Goal: Task Accomplishment & Management: Manage account settings

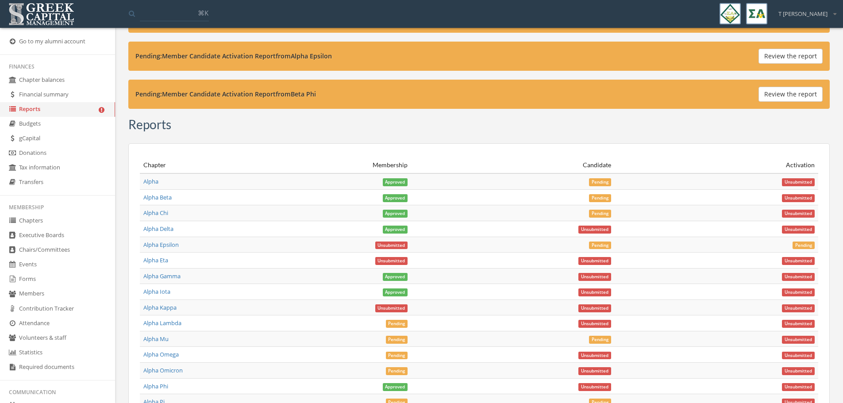
scroll to position [3386, 0]
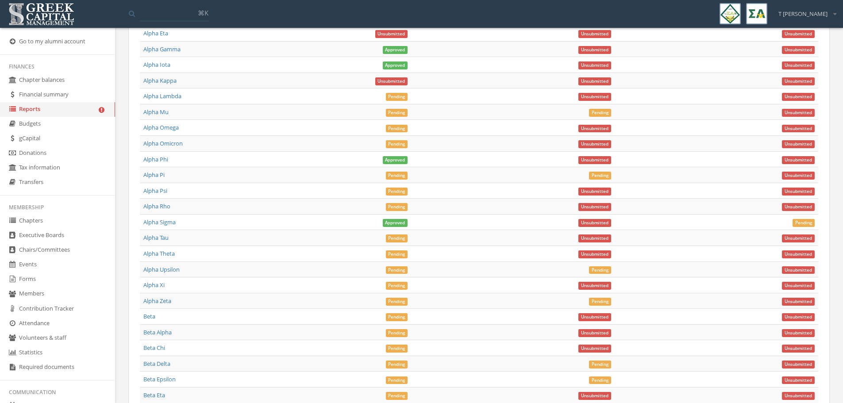
click at [402, 97] on span "Pending" at bounding box center [397, 97] width 22 height 8
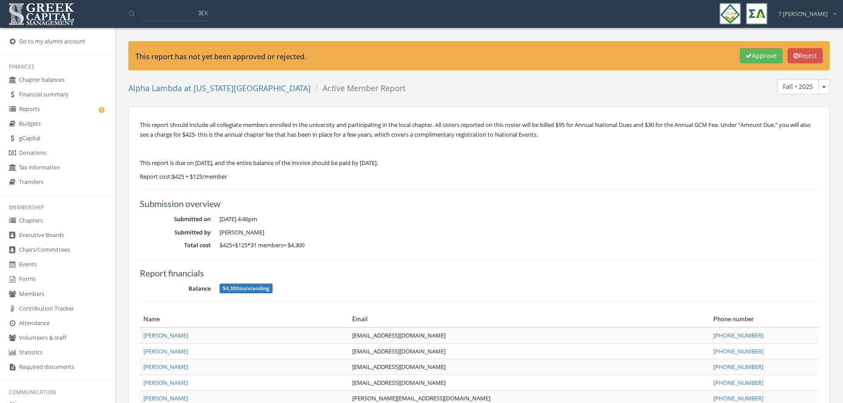
click at [801, 53] on button "Reject" at bounding box center [805, 55] width 35 height 15
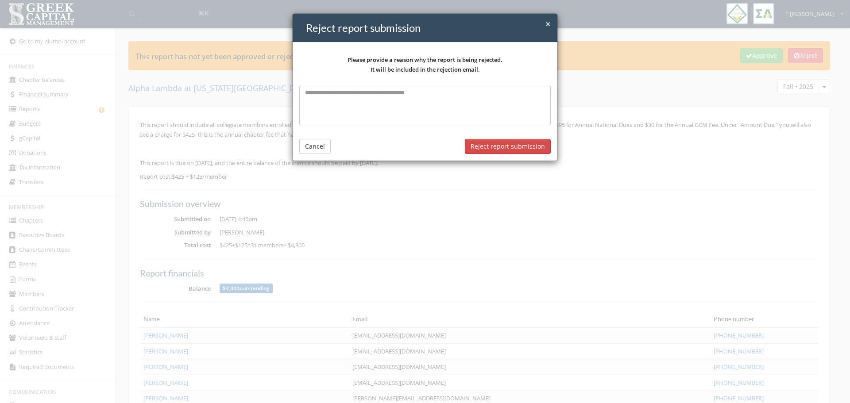
click at [405, 96] on textarea at bounding box center [424, 105] width 251 height 39
click at [346, 103] on textarea "**********" at bounding box center [424, 105] width 251 height 39
paste textarea "*****"
drag, startPoint x: 449, startPoint y: 112, endPoint x: 276, endPoint y: 76, distance: 176.3
click at [276, 76] on div "**********" at bounding box center [425, 201] width 850 height 403
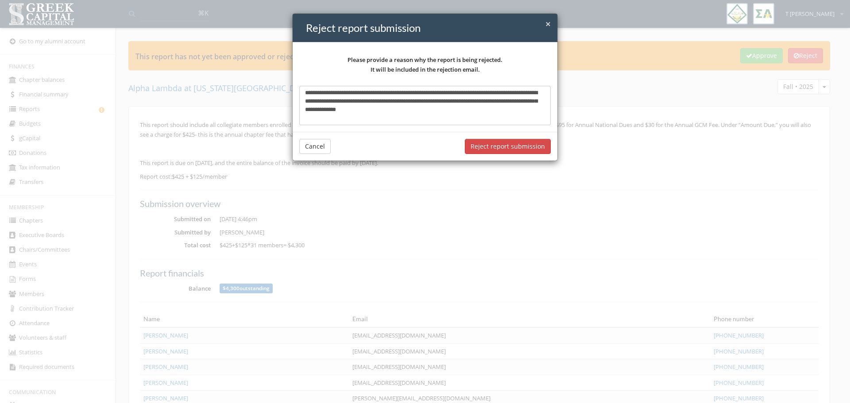
type textarea "**********"
click at [502, 145] on button "Reject report submission" at bounding box center [508, 146] width 86 height 15
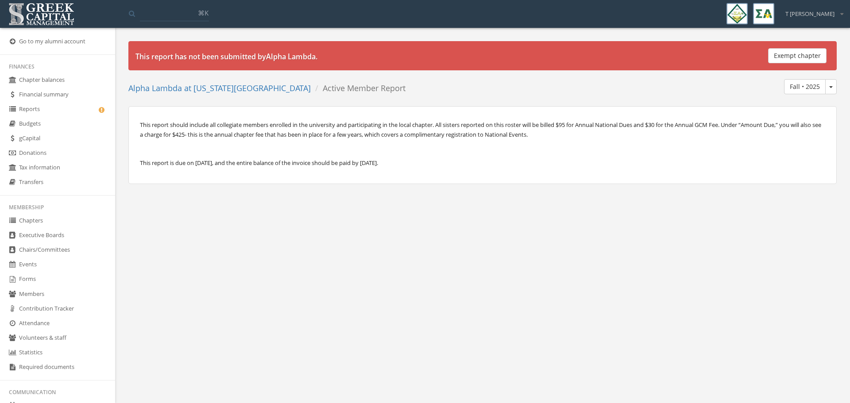
click at [49, 112] on link "Reports" at bounding box center [57, 109] width 115 height 15
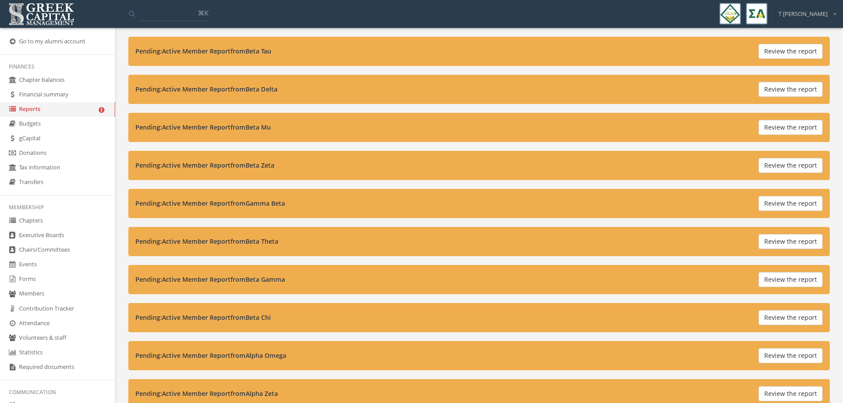
scroll to position [221, 0]
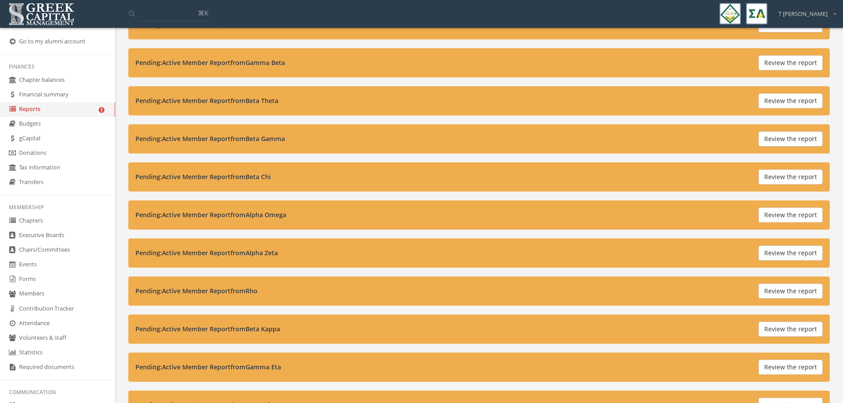
click at [37, 276] on link "Forms" at bounding box center [57, 279] width 115 height 15
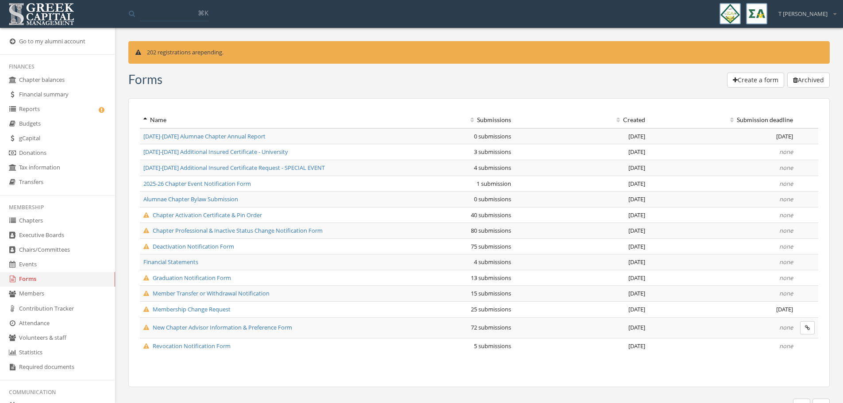
click at [236, 292] on span "Member Transfer or Withdrawal Notification" at bounding box center [206, 293] width 126 height 8
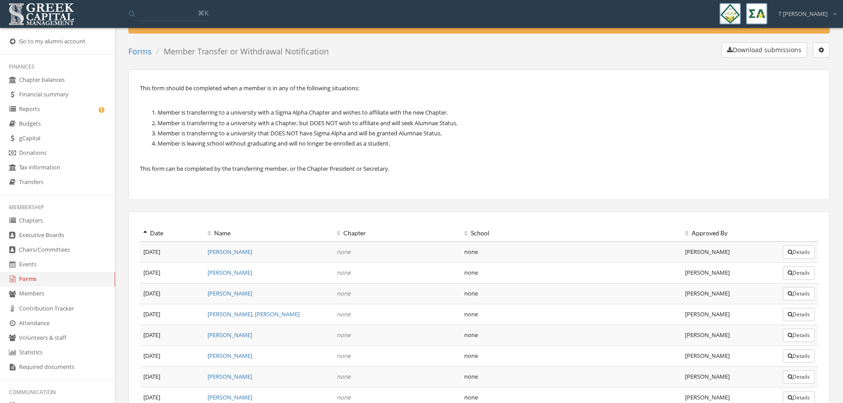
scroll to position [33, 0]
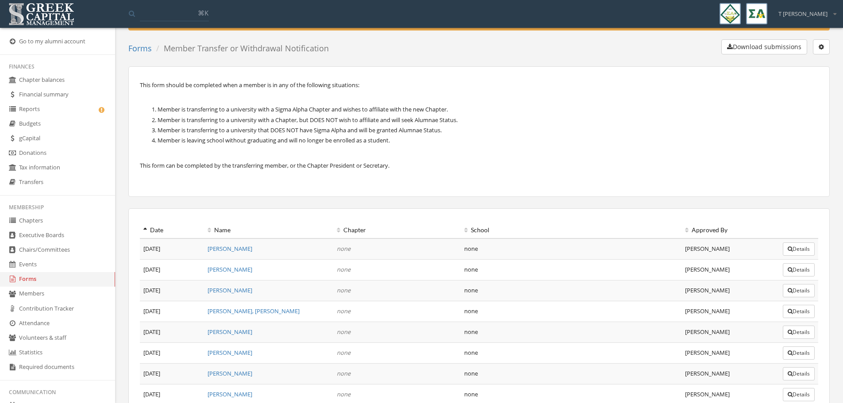
click at [766, 47] on button "Download submissions" at bounding box center [764, 46] width 86 height 15
click at [42, 106] on link "Reports" at bounding box center [57, 109] width 115 height 15
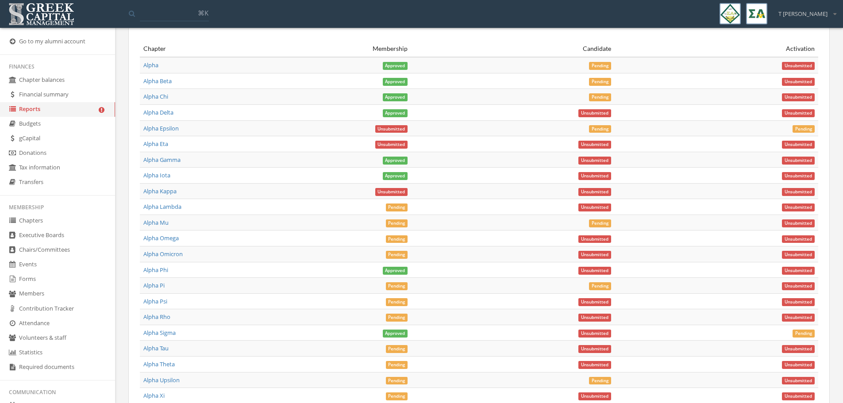
scroll to position [3250, 0]
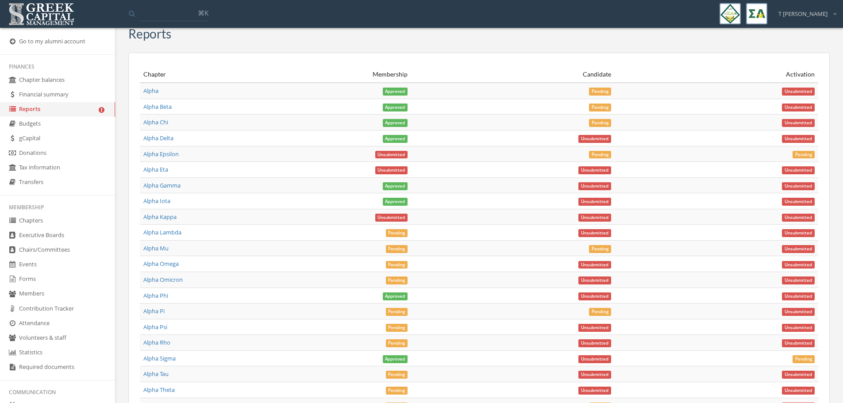
click at [401, 247] on span "Pending" at bounding box center [397, 249] width 22 height 8
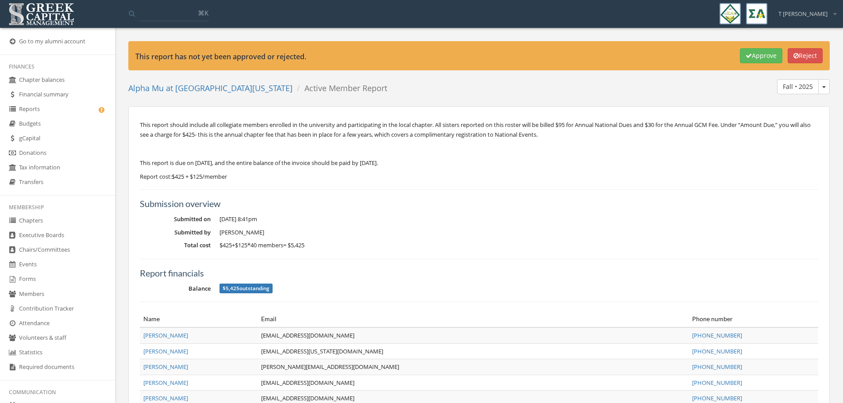
click at [752, 58] on button "Approve" at bounding box center [761, 55] width 42 height 15
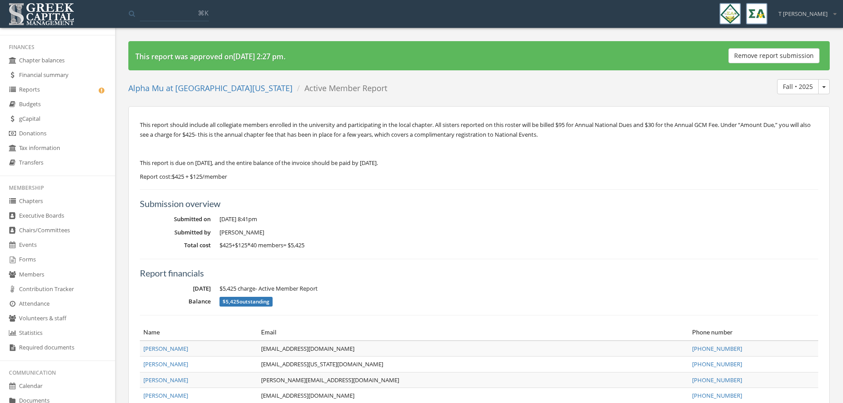
scroll to position [44, 0]
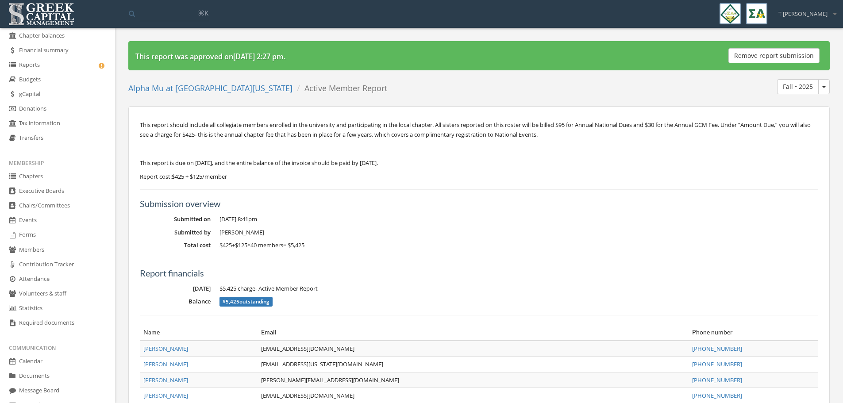
click at [31, 236] on link "Forms" at bounding box center [57, 235] width 115 height 15
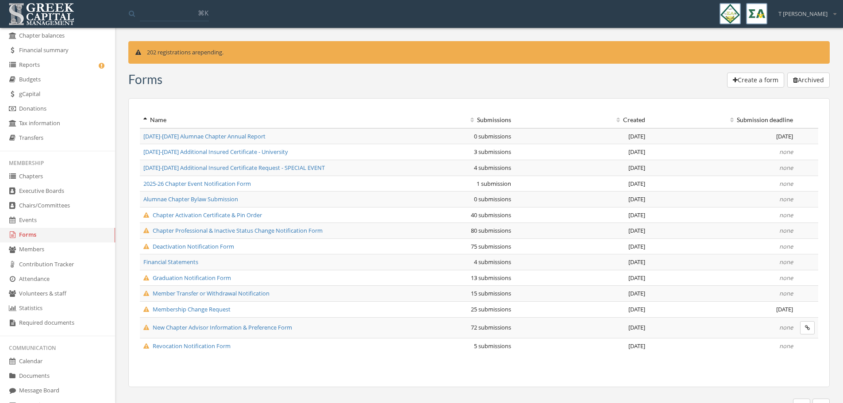
click at [210, 275] on span "Graduation Notification Form" at bounding box center [187, 278] width 88 height 8
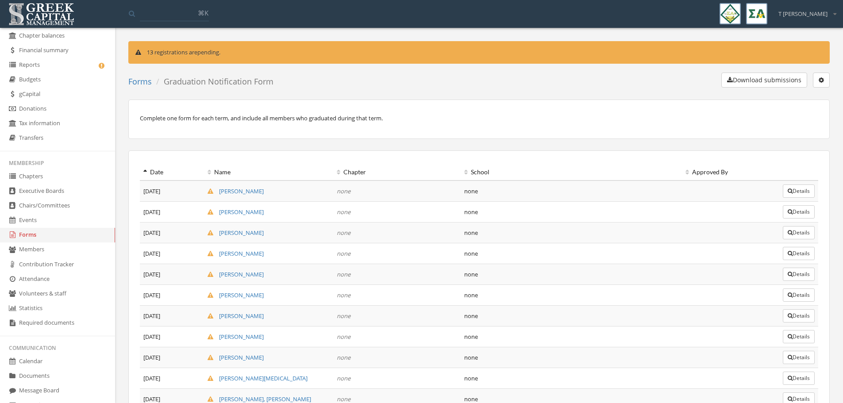
click at [778, 79] on button "Download submissions" at bounding box center [764, 80] width 86 height 15
click at [38, 68] on link "Reports" at bounding box center [57, 65] width 115 height 15
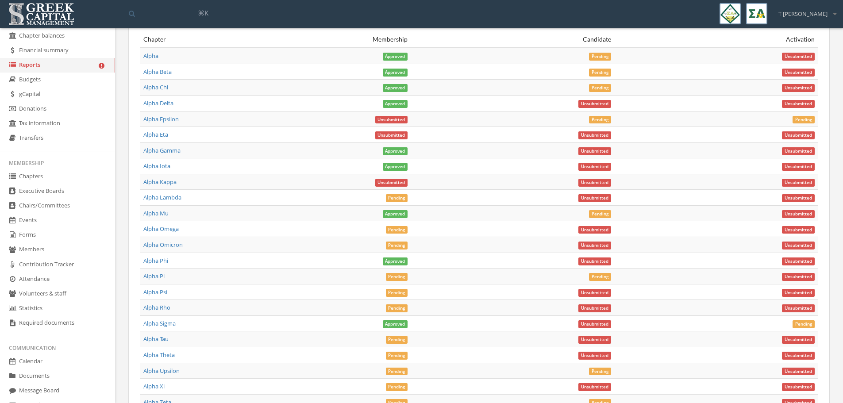
scroll to position [3253, 0]
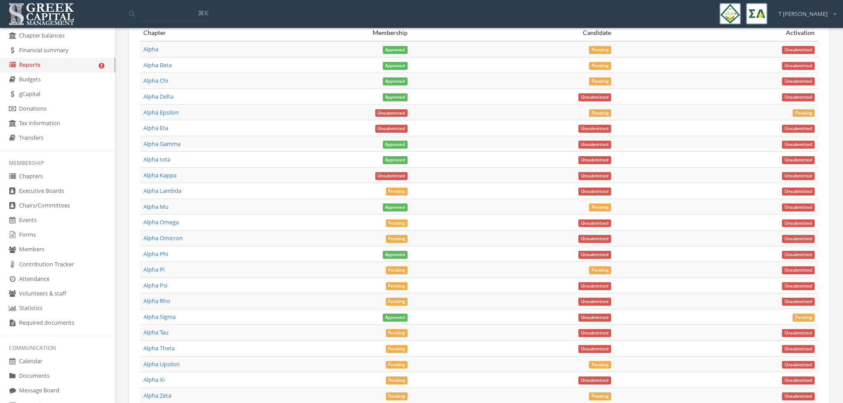
click at [396, 223] on span "Pending" at bounding box center [397, 224] width 22 height 8
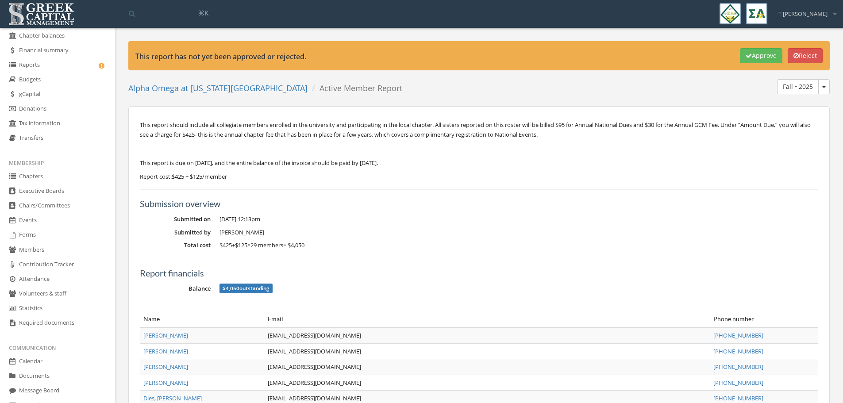
click at [764, 56] on button "Approve" at bounding box center [761, 55] width 42 height 15
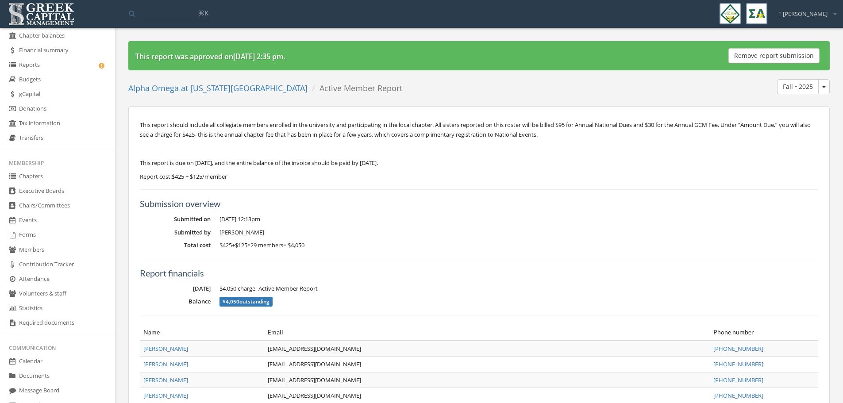
click at [42, 60] on link "Reports" at bounding box center [57, 65] width 115 height 15
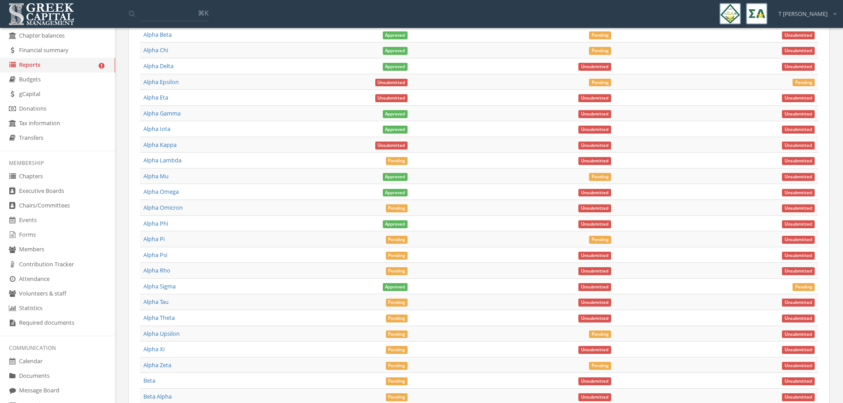
scroll to position [3242, 0]
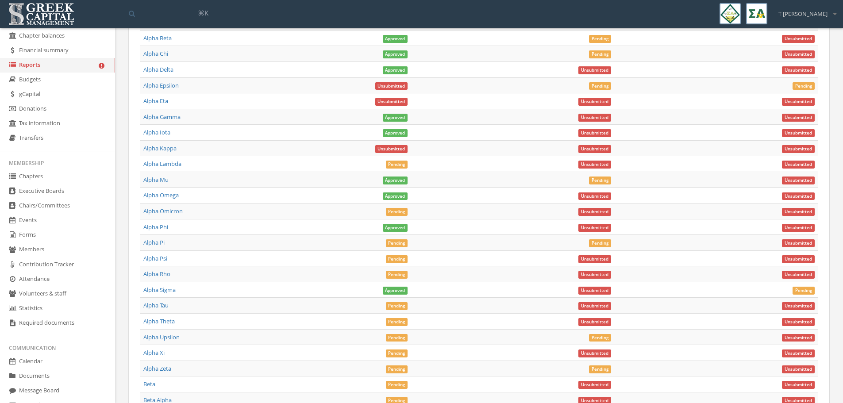
click at [401, 211] on span "Pending" at bounding box center [397, 212] width 22 height 8
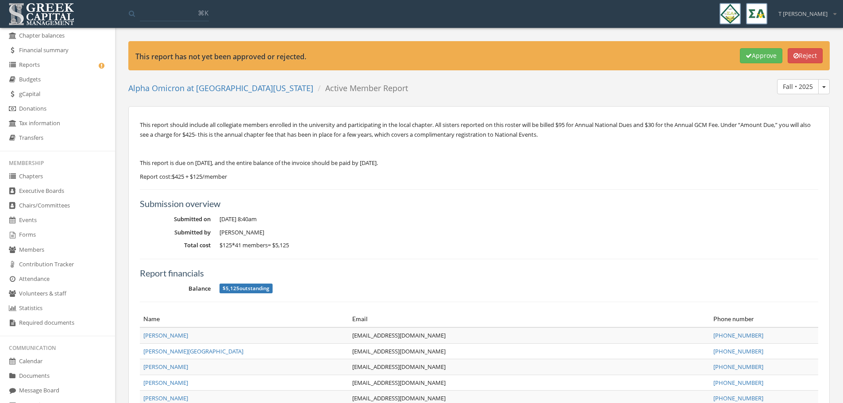
click at [756, 58] on button "Approve" at bounding box center [761, 55] width 42 height 15
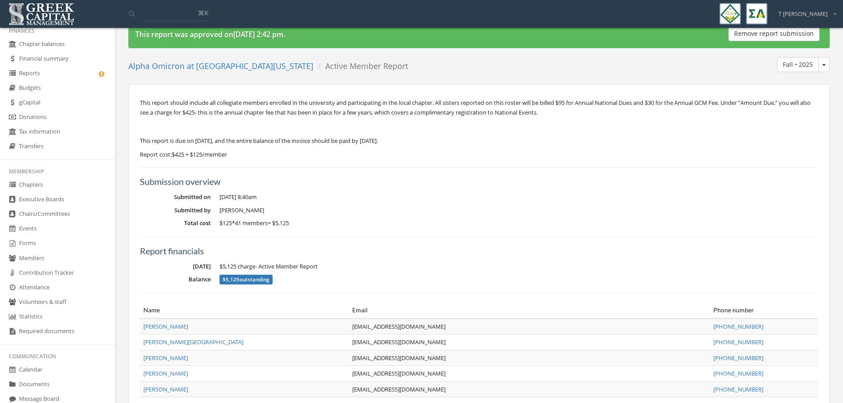
scroll to position [33, 0]
click at [31, 78] on link "Reports" at bounding box center [57, 76] width 115 height 15
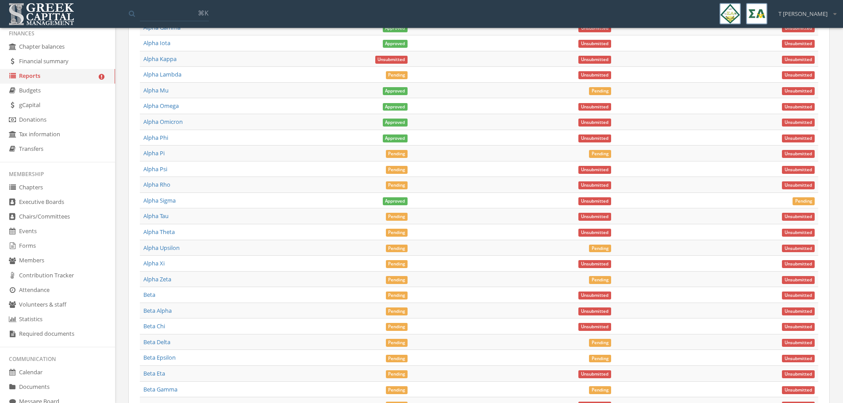
scroll to position [3291, 0]
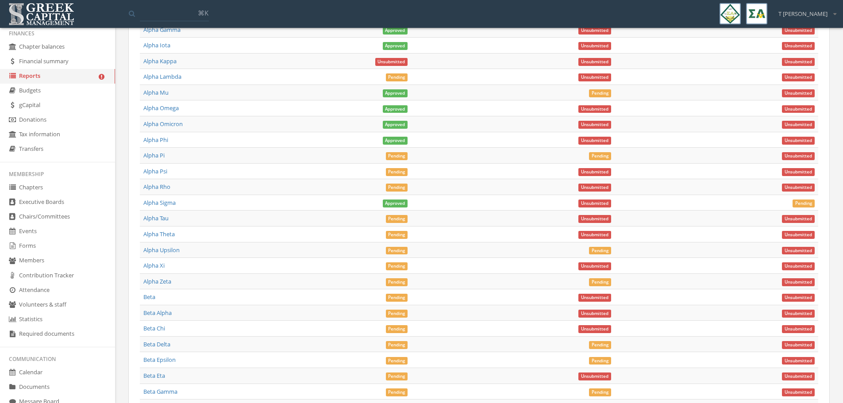
click at [392, 154] on span "Pending" at bounding box center [397, 156] width 22 height 8
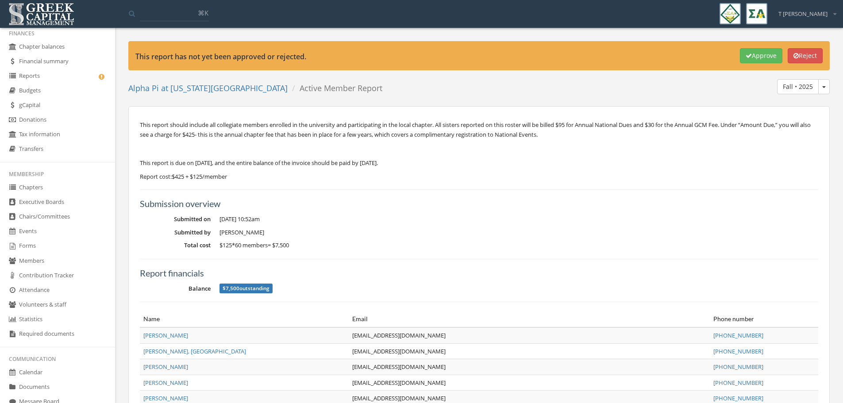
click at [765, 56] on button "Approve" at bounding box center [761, 55] width 42 height 15
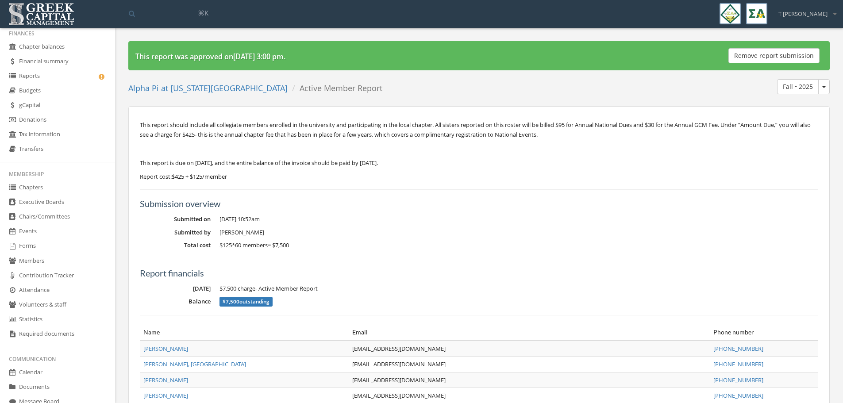
click at [39, 74] on link "Reports" at bounding box center [57, 76] width 115 height 15
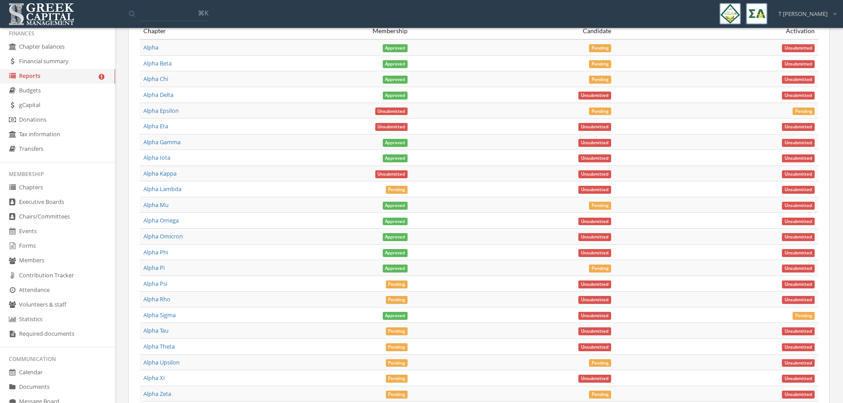
scroll to position [3181, 0]
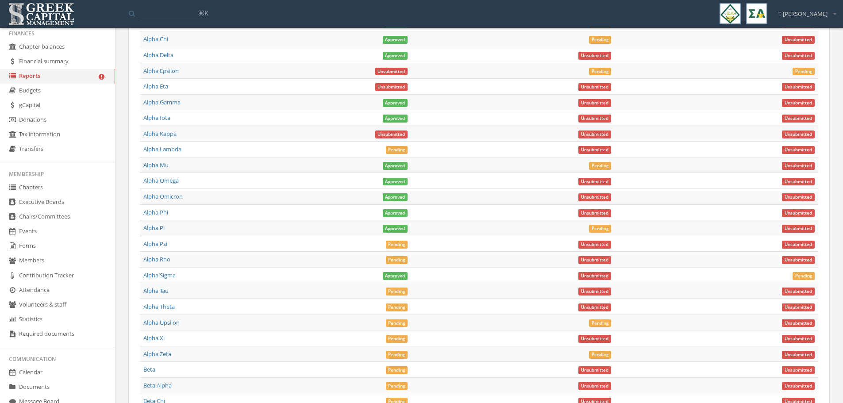
click at [398, 245] on span "Pending" at bounding box center [397, 245] width 22 height 8
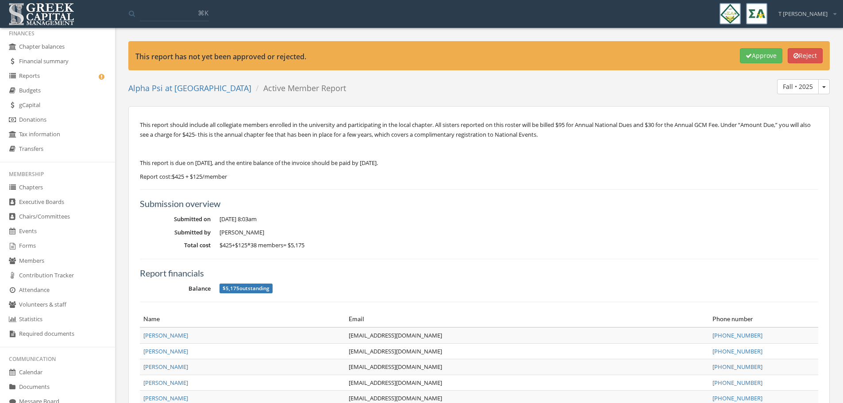
click at [755, 53] on button "Approve" at bounding box center [761, 55] width 42 height 15
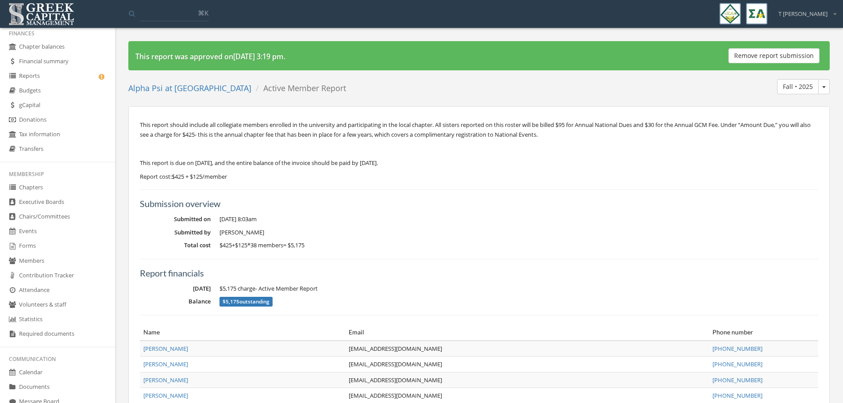
click at [37, 77] on link "Reports" at bounding box center [57, 76] width 115 height 15
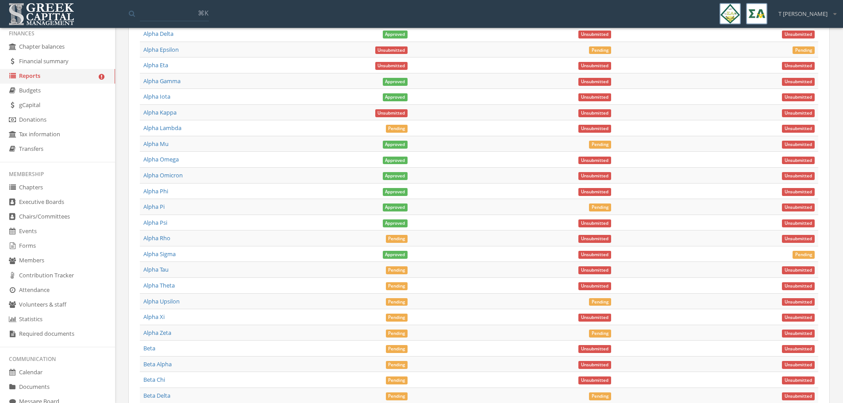
scroll to position [3169, 0]
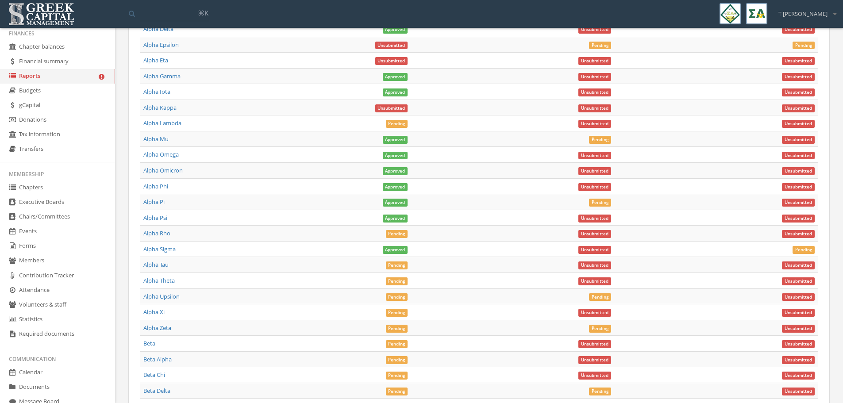
click at [401, 264] on span "Pending" at bounding box center [397, 266] width 22 height 8
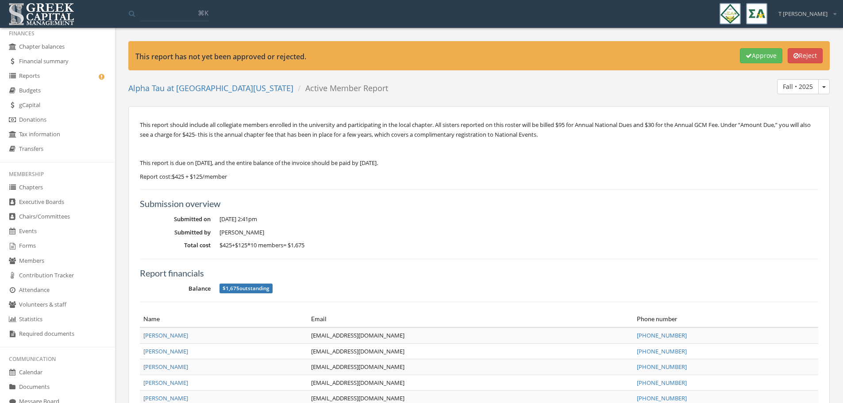
click at [751, 56] on button "Approve" at bounding box center [761, 55] width 42 height 15
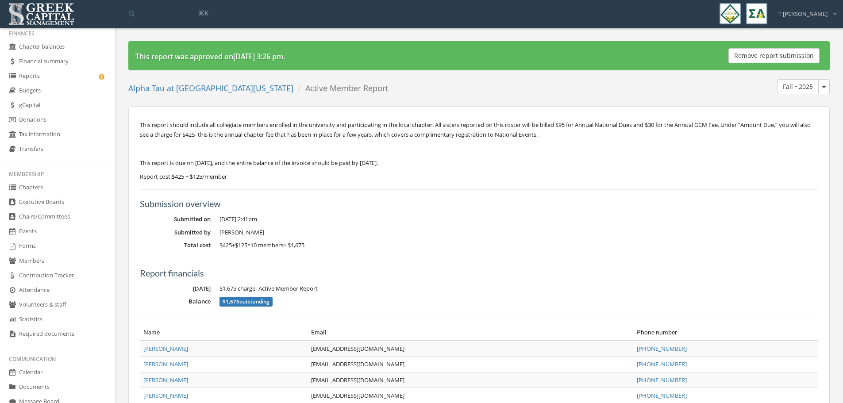
click at [33, 71] on link "Reports" at bounding box center [57, 76] width 115 height 15
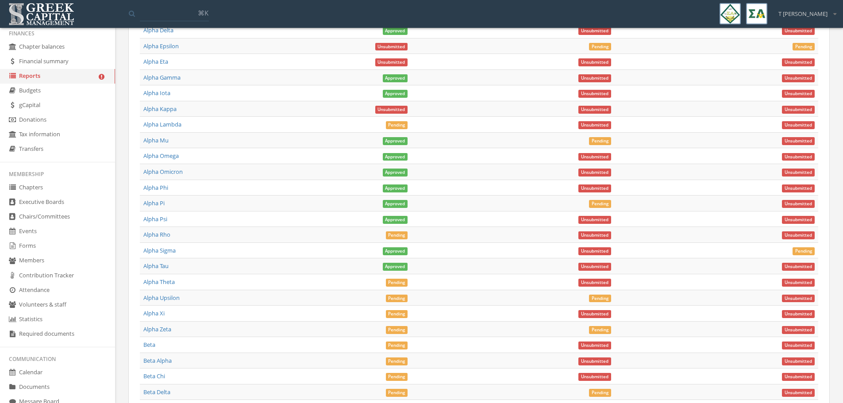
scroll to position [3132, 0]
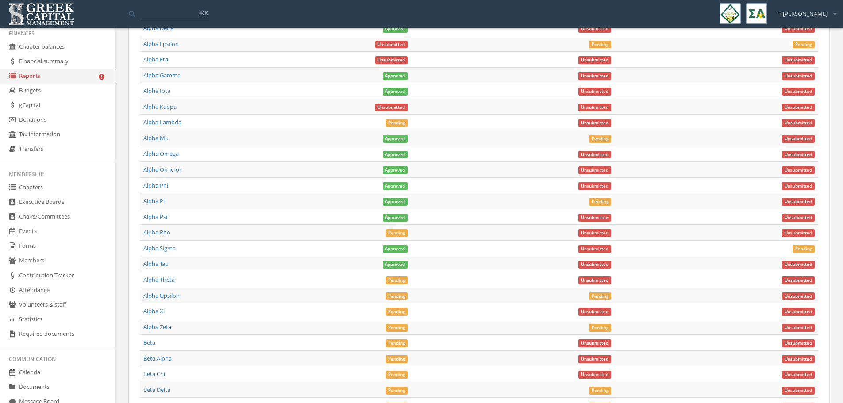
click at [394, 297] on span "Pending" at bounding box center [397, 297] width 22 height 8
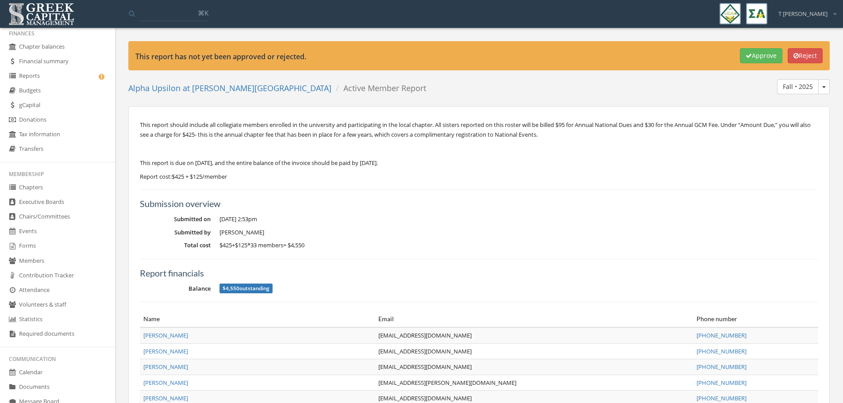
click at [806, 55] on button "Reject" at bounding box center [805, 55] width 35 height 15
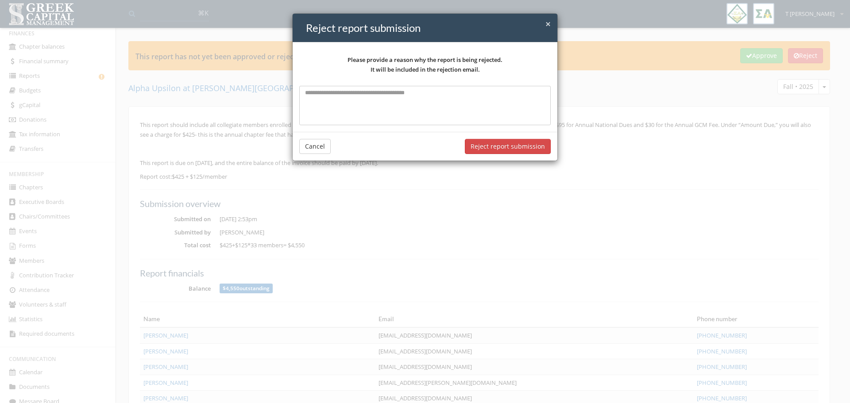
click at [343, 96] on textarea at bounding box center [424, 105] width 251 height 39
paste textarea "**********"
click at [329, 93] on textarea "**********" at bounding box center [424, 105] width 251 height 39
drag, startPoint x: 447, startPoint y: 93, endPoint x: 329, endPoint y: 92, distance: 118.6
click at [329, 92] on textarea "**********" at bounding box center [424, 105] width 251 height 39
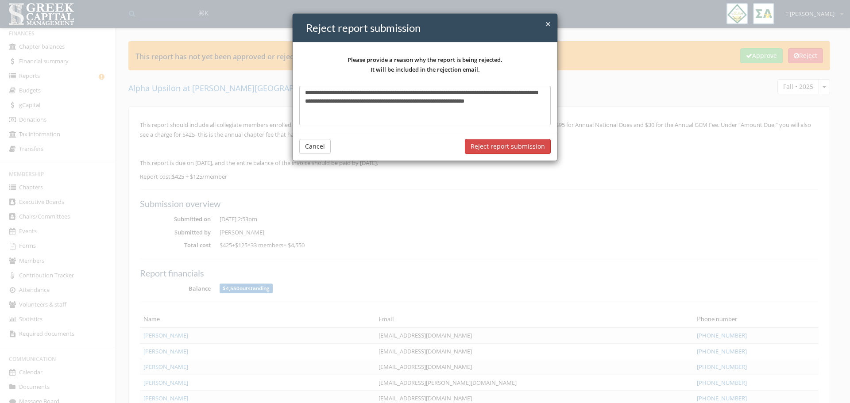
paste textarea
type textarea "**********"
click at [515, 145] on button "Reject report submission" at bounding box center [508, 146] width 86 height 15
